Goal: Information Seeking & Learning: Learn about a topic

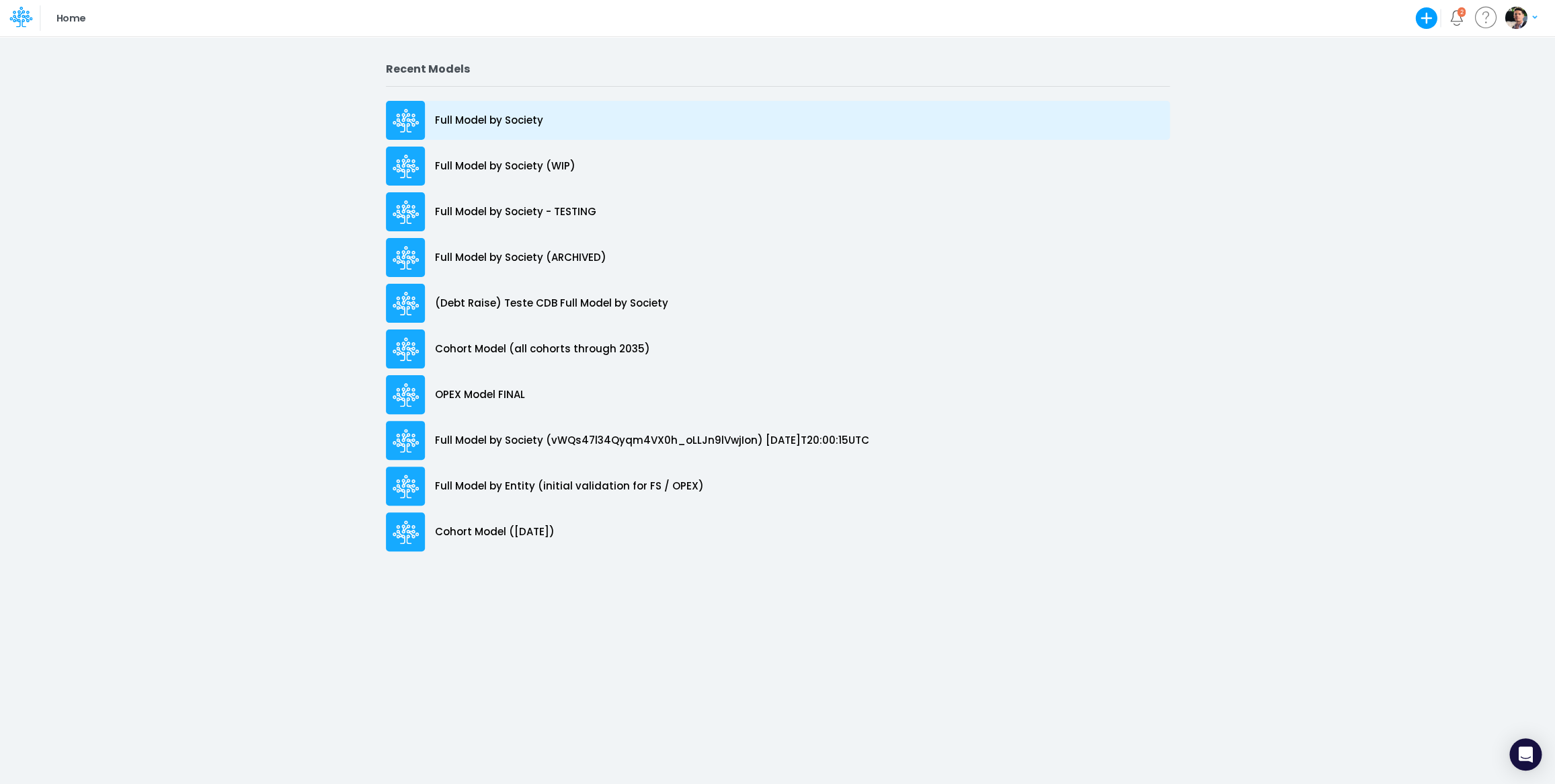
click at [516, 122] on p "Full Model by Society" at bounding box center [489, 120] width 108 height 15
